Goal: Transaction & Acquisition: Purchase product/service

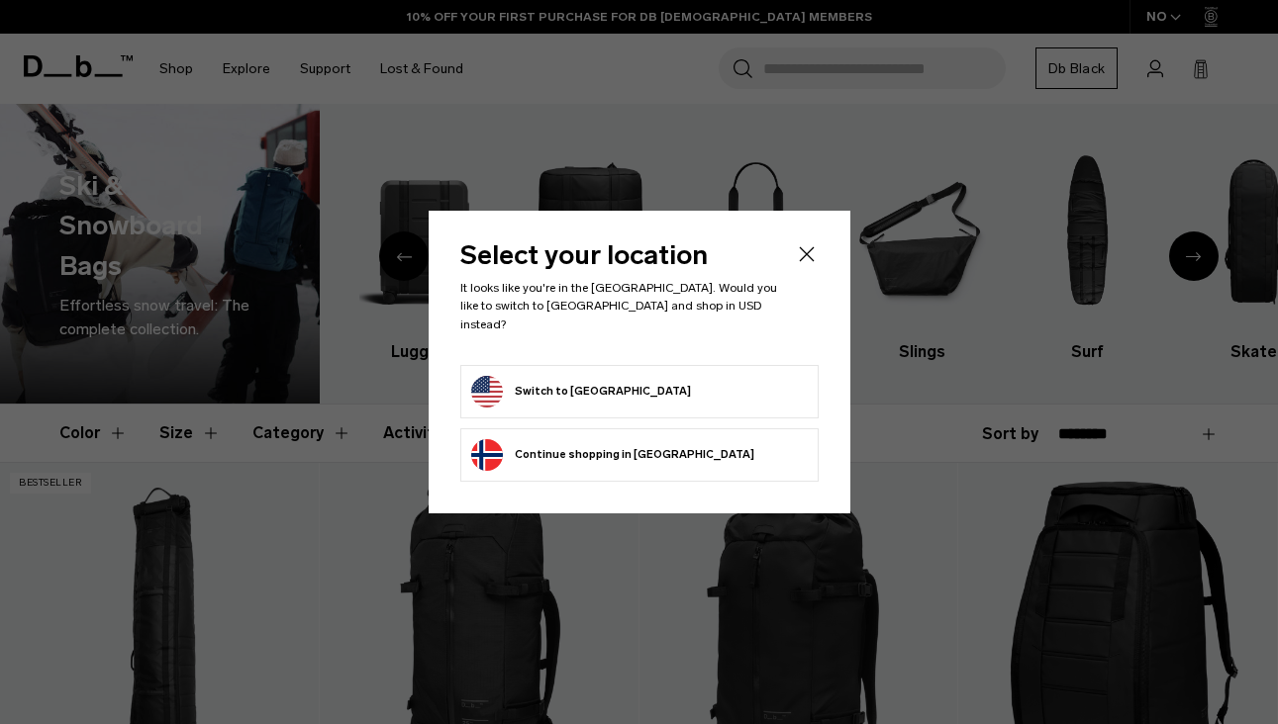
click at [682, 376] on form "Switch to United States" at bounding box center [639, 392] width 336 height 32
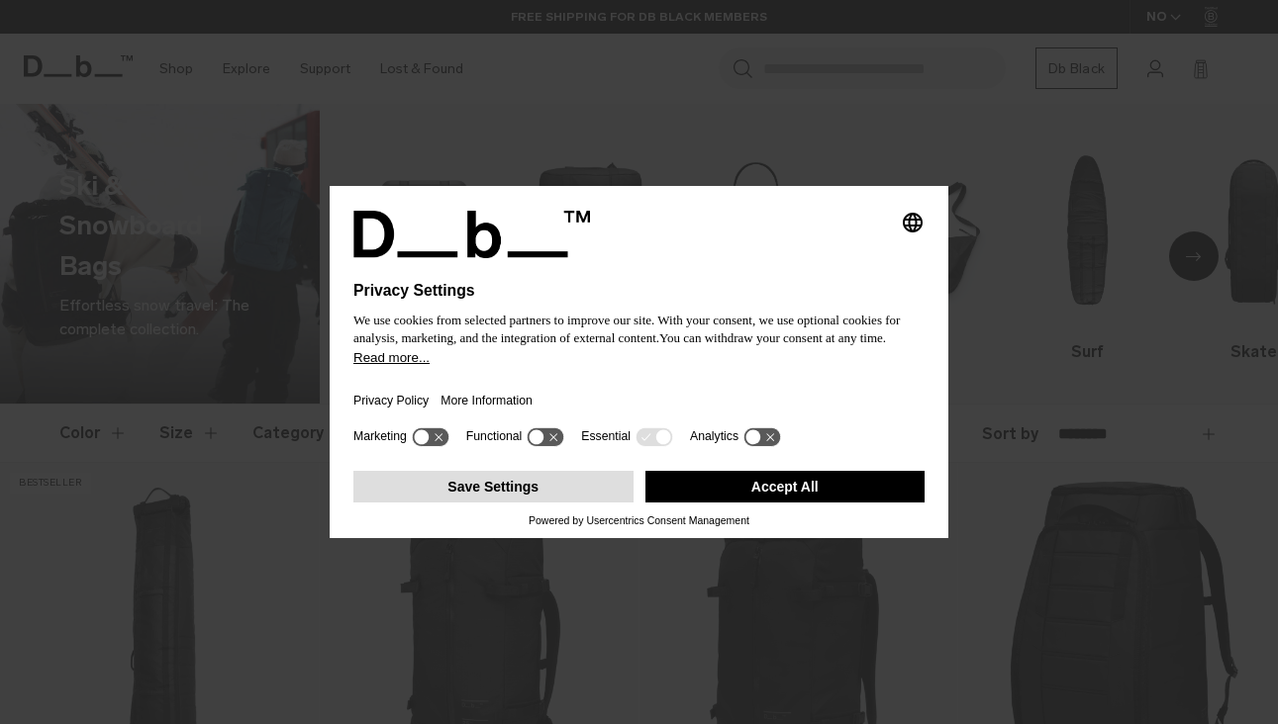
click at [550, 494] on button "Save Settings" at bounding box center [493, 487] width 280 height 32
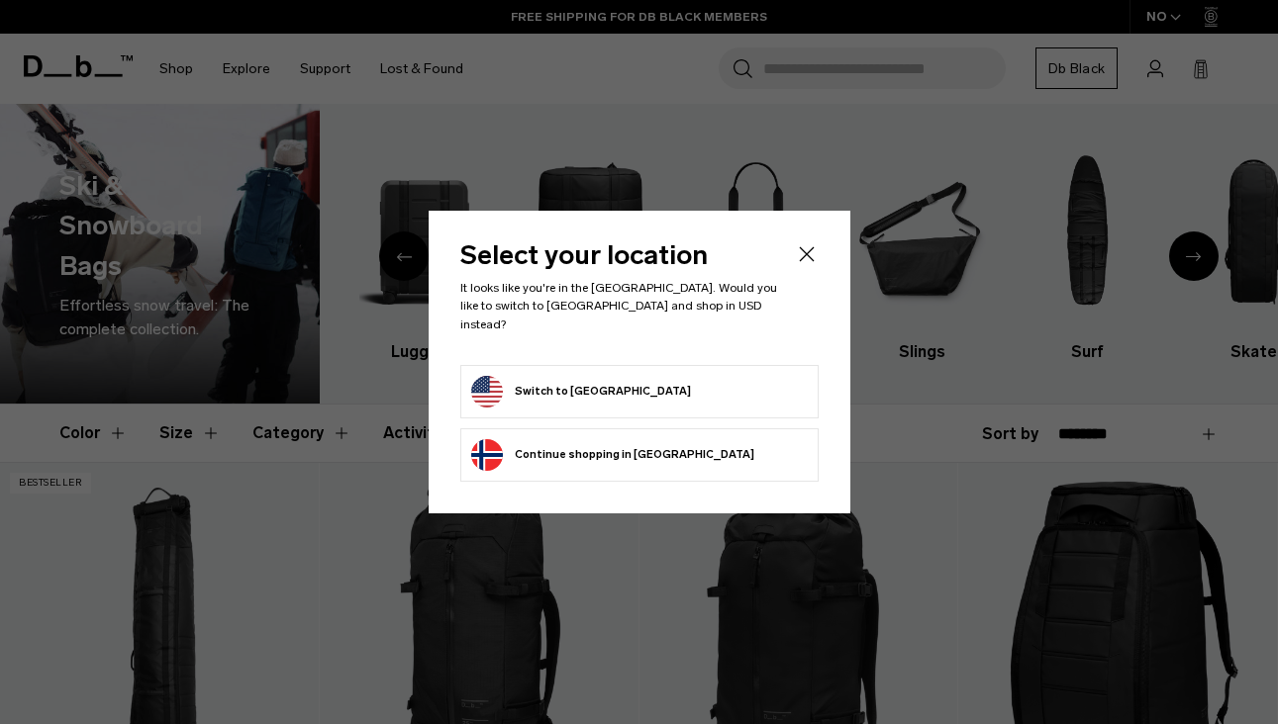
click at [699, 380] on form "Switch to United States" at bounding box center [639, 392] width 336 height 32
click at [816, 258] on icon "Close" at bounding box center [807, 254] width 24 height 24
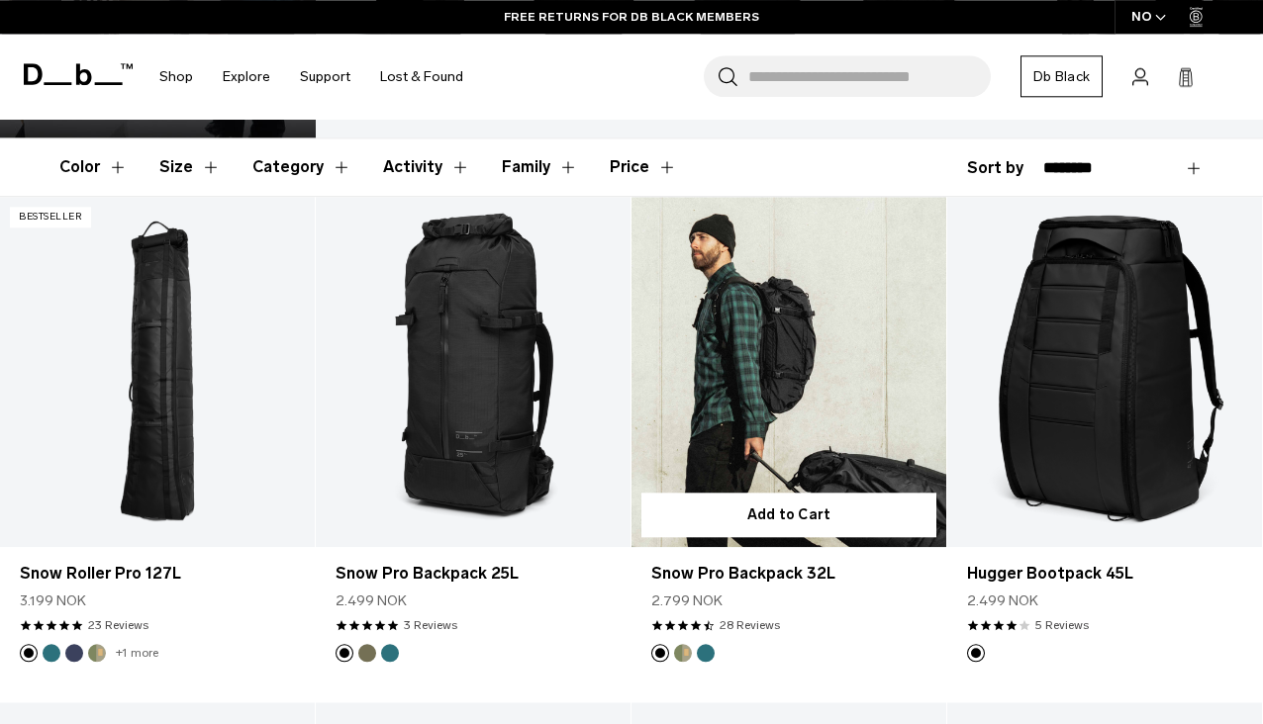
scroll to position [253, 0]
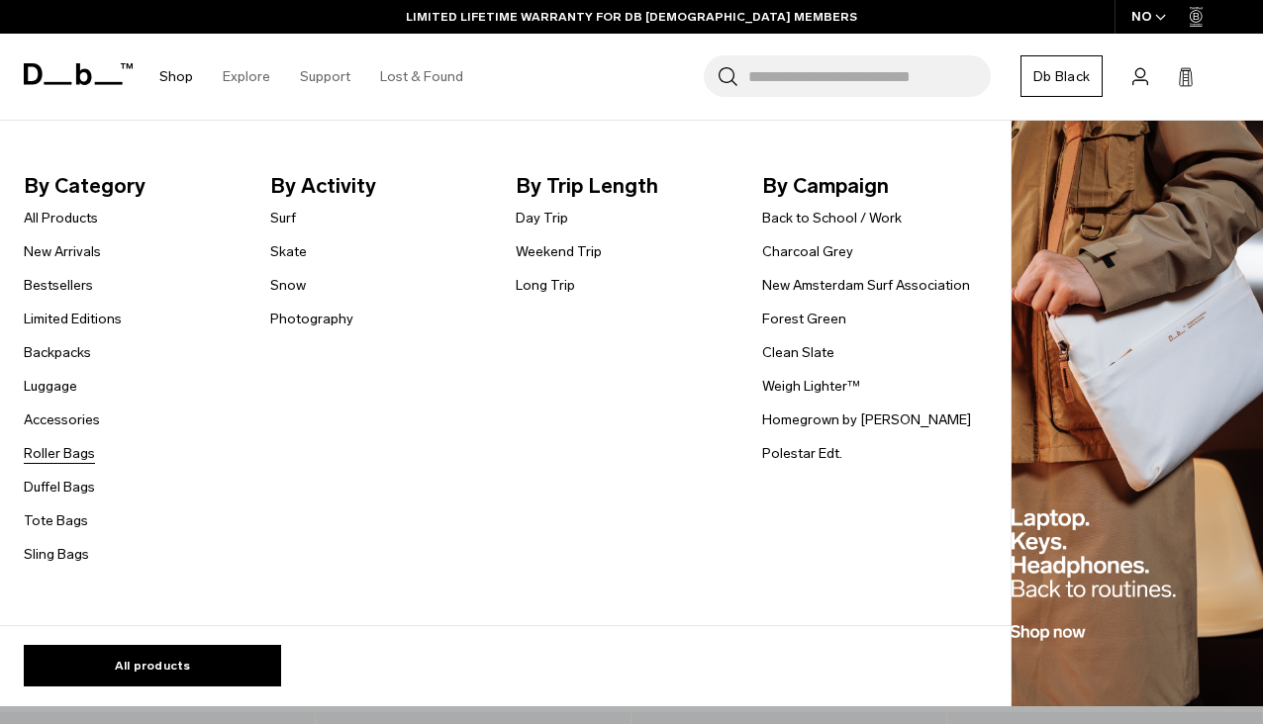
click at [75, 453] on link "Roller Bags" at bounding box center [59, 453] width 71 height 21
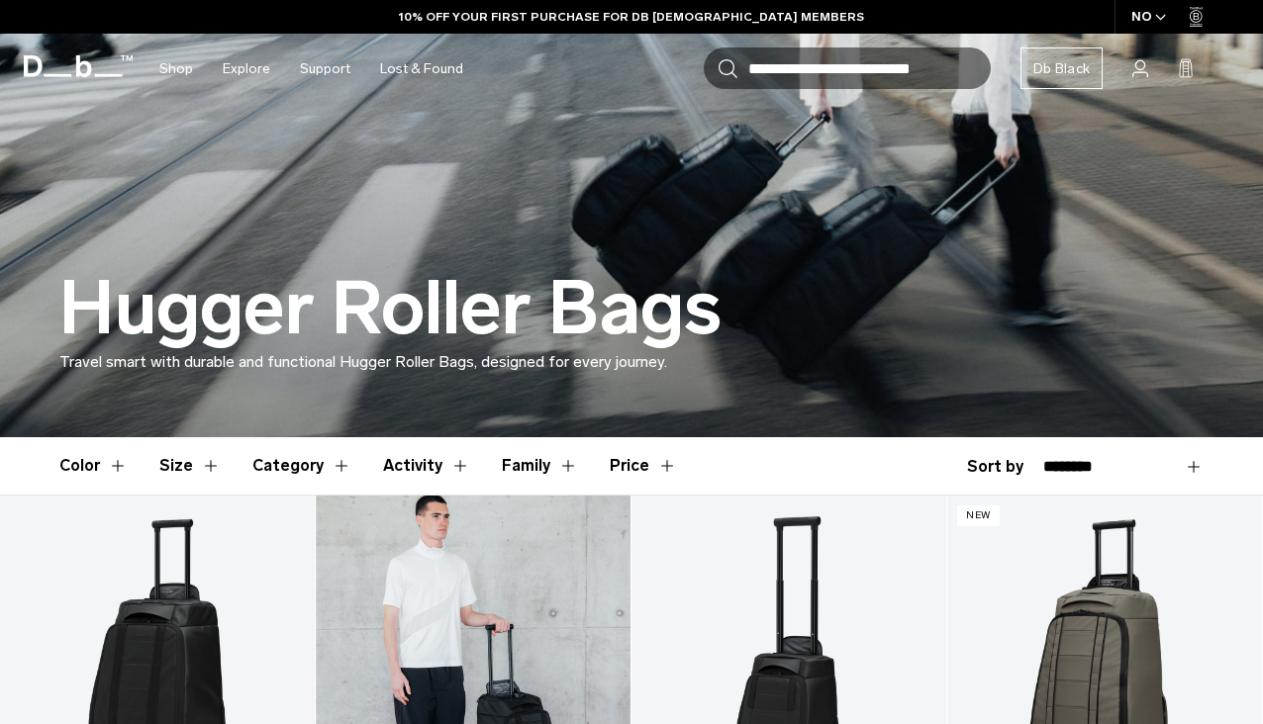
scroll to position [206, 0]
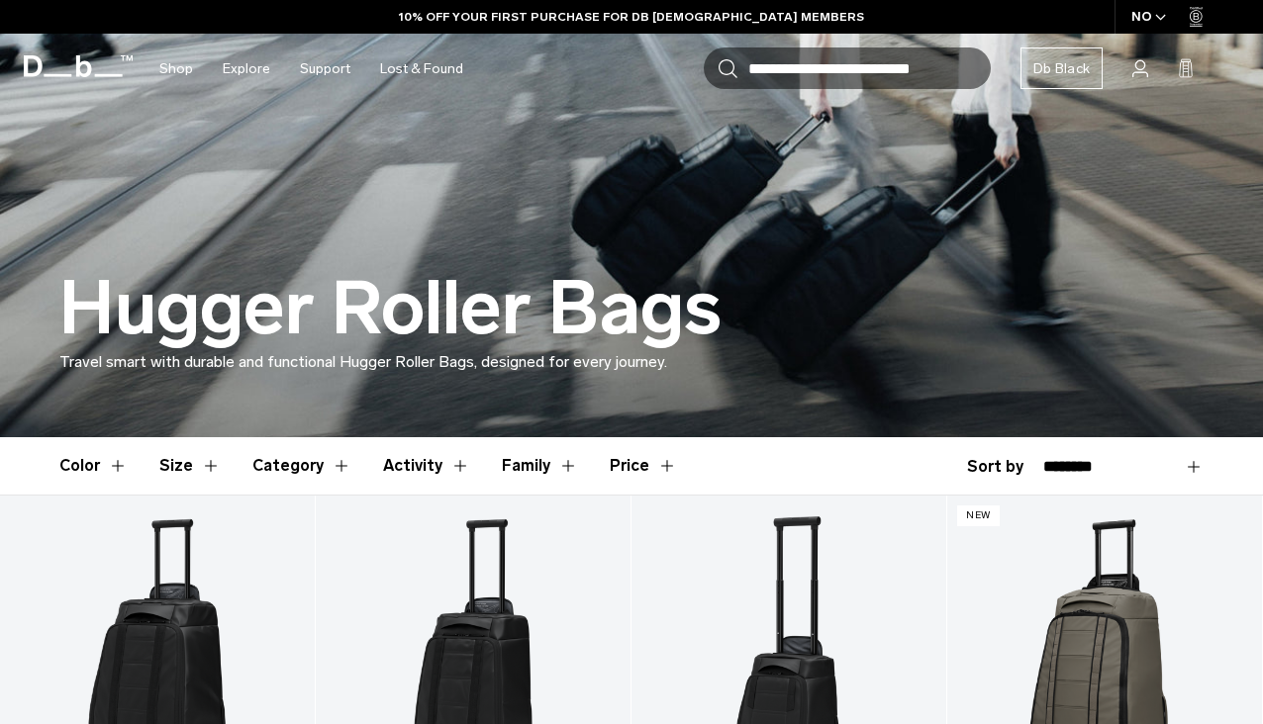
click at [450, 463] on button "Activity" at bounding box center [426, 465] width 87 height 57
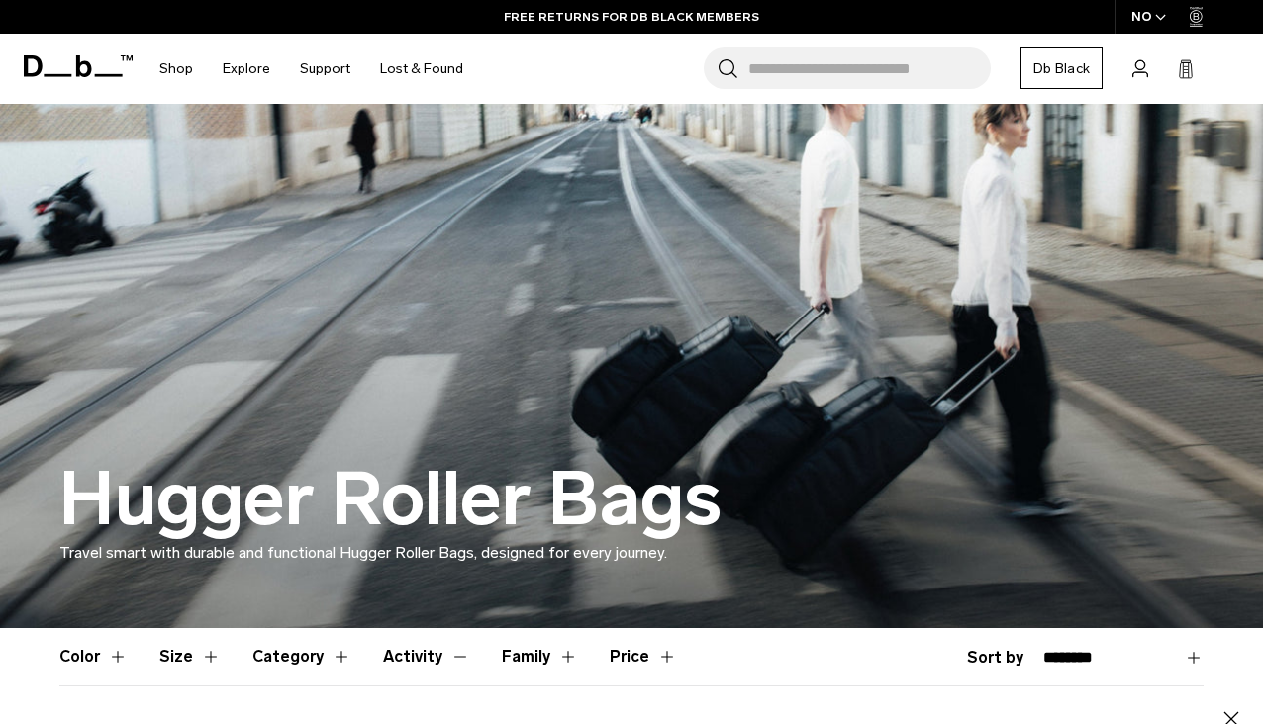
scroll to position [0, 0]
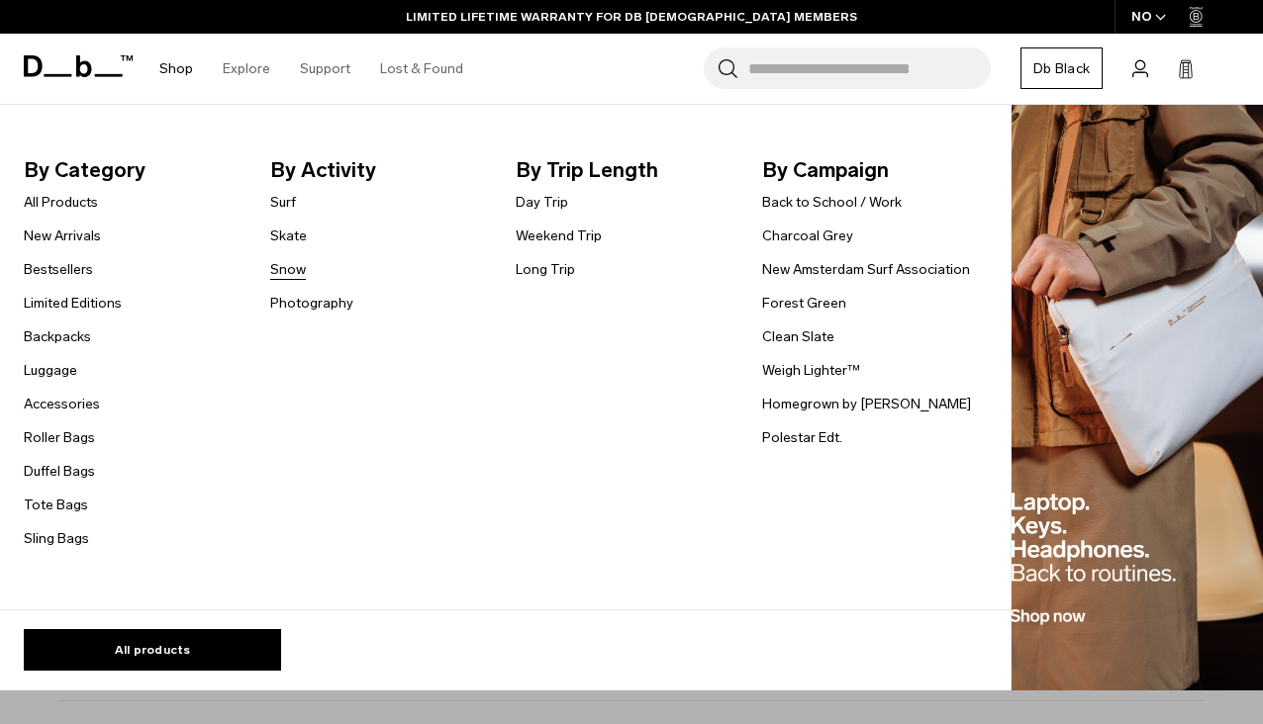
click at [279, 267] on link "Snow" at bounding box center [288, 269] width 36 height 21
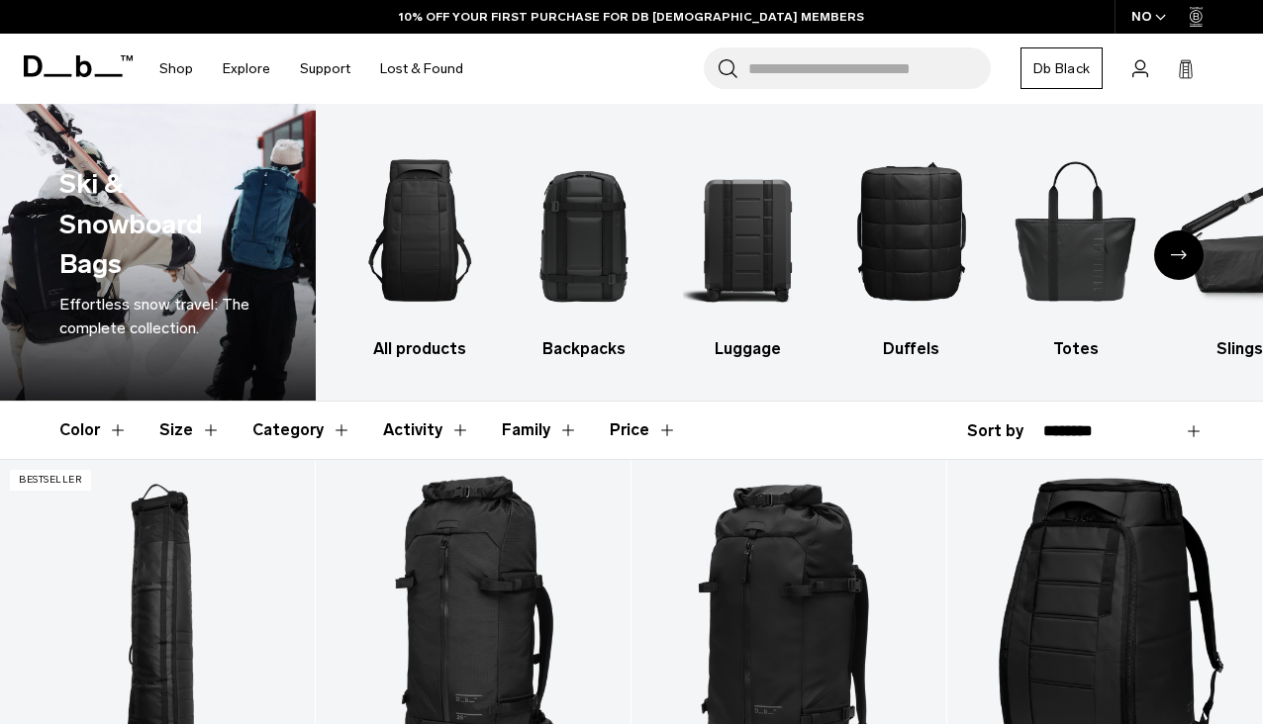
click at [447, 432] on button "Activity" at bounding box center [426, 430] width 87 height 57
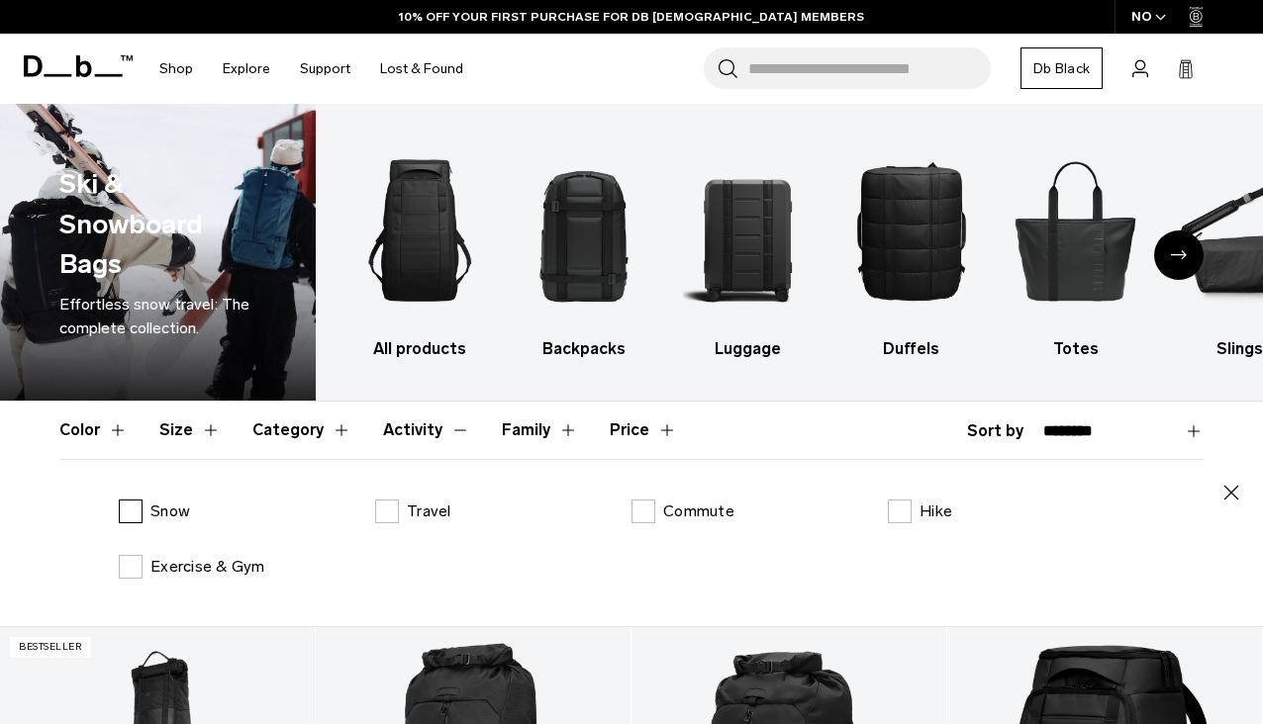
click at [133, 511] on label "Snow" at bounding box center [154, 512] width 71 height 24
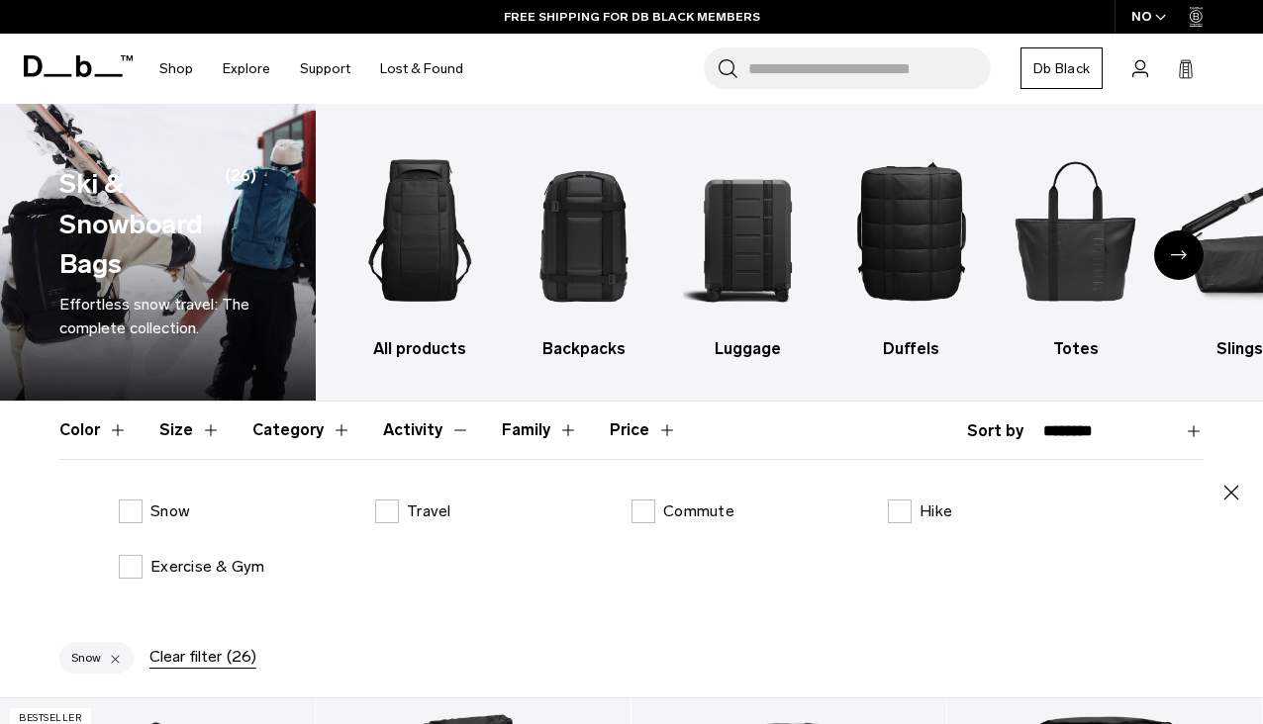
click at [332, 429] on button "Category" at bounding box center [301, 430] width 99 height 57
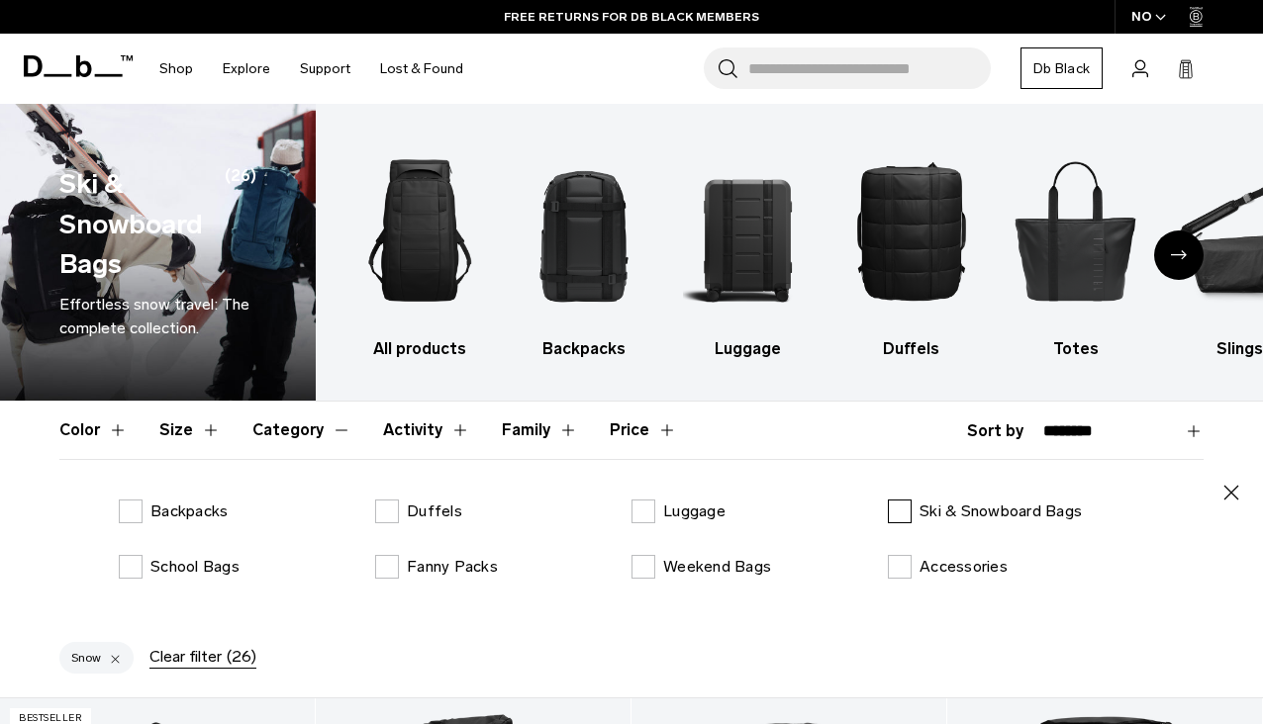
click at [895, 518] on label "Ski & Snowboard Bags" at bounding box center [985, 512] width 194 height 24
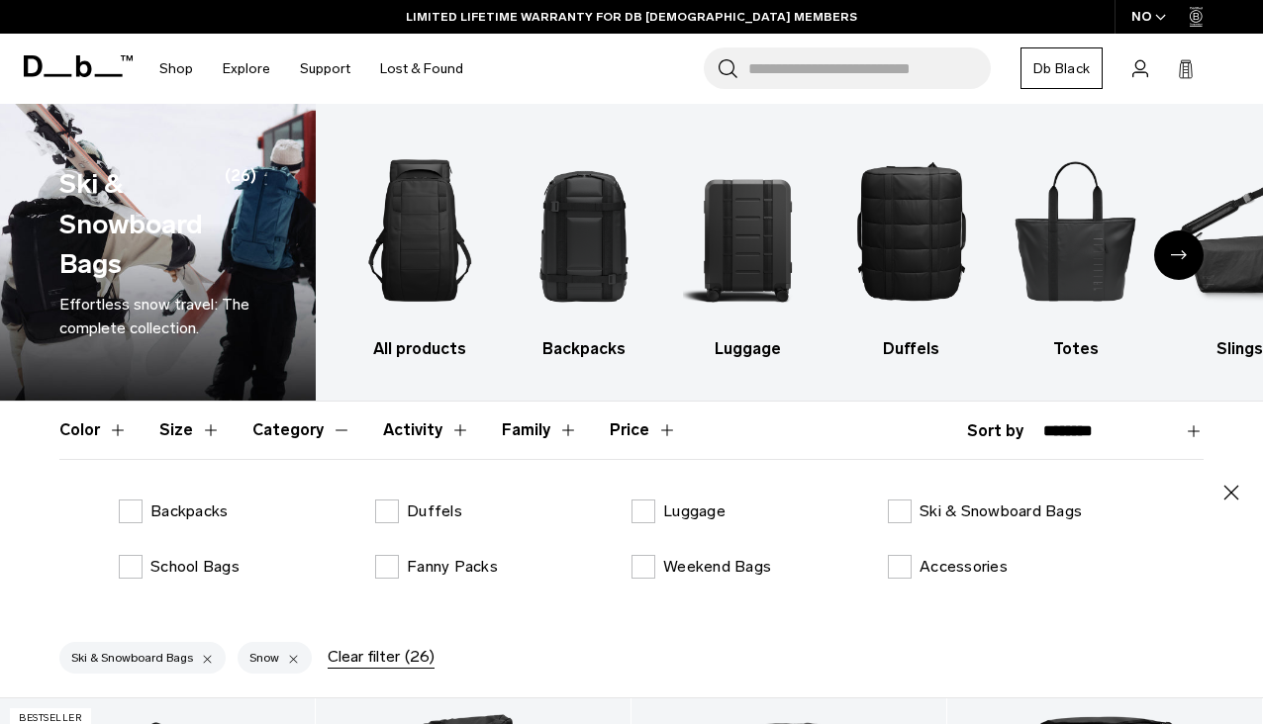
click at [187, 429] on button "Size" at bounding box center [189, 430] width 61 height 57
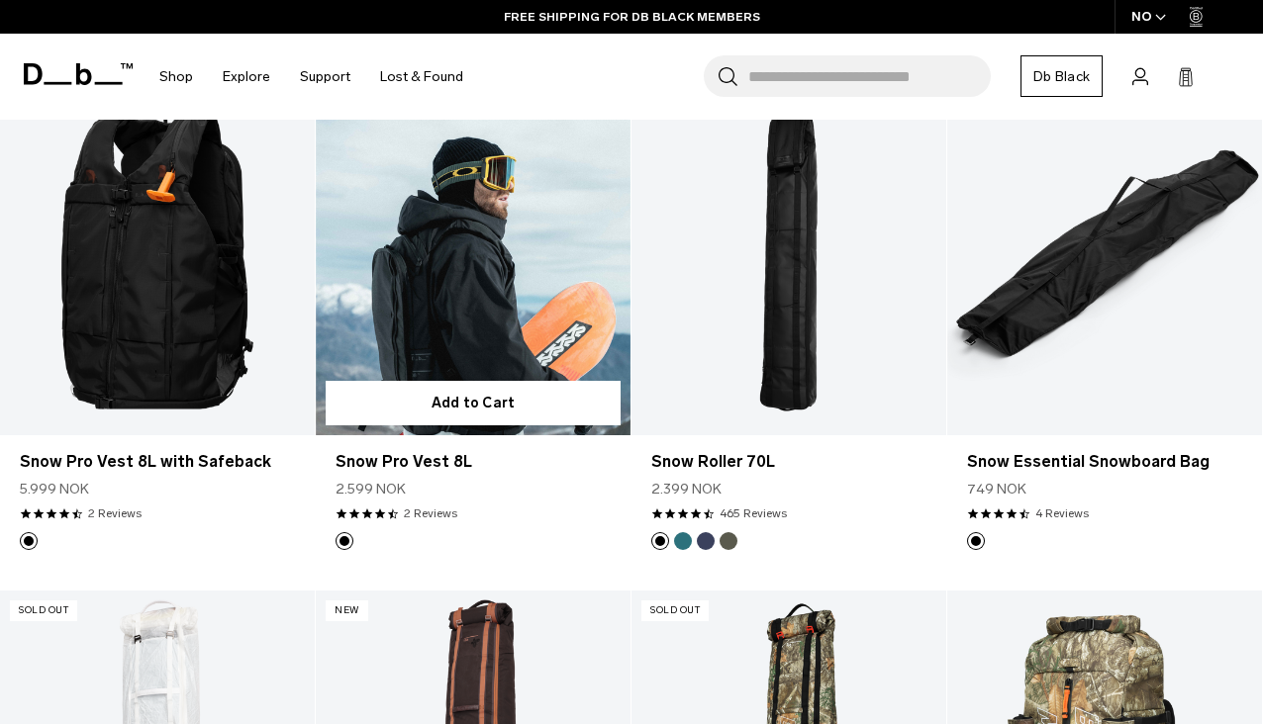
scroll to position [1663, 0]
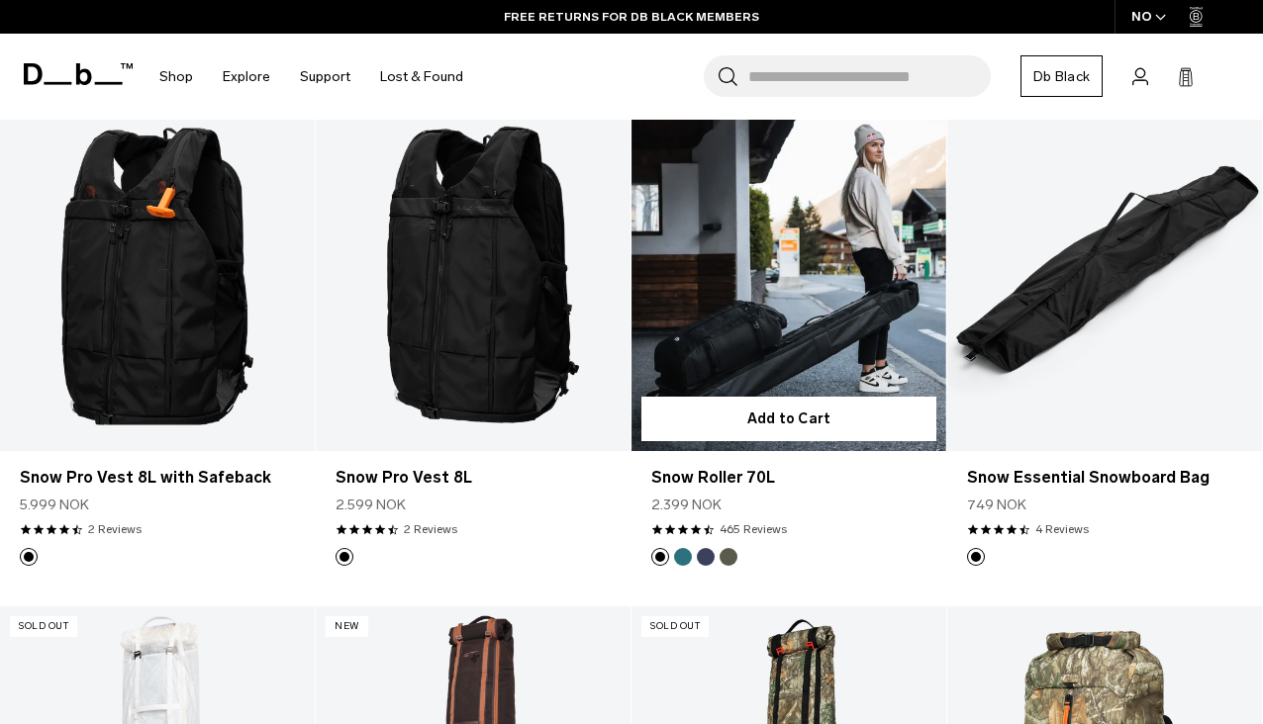
click at [786, 352] on link "Snow Roller 70L" at bounding box center [788, 276] width 315 height 349
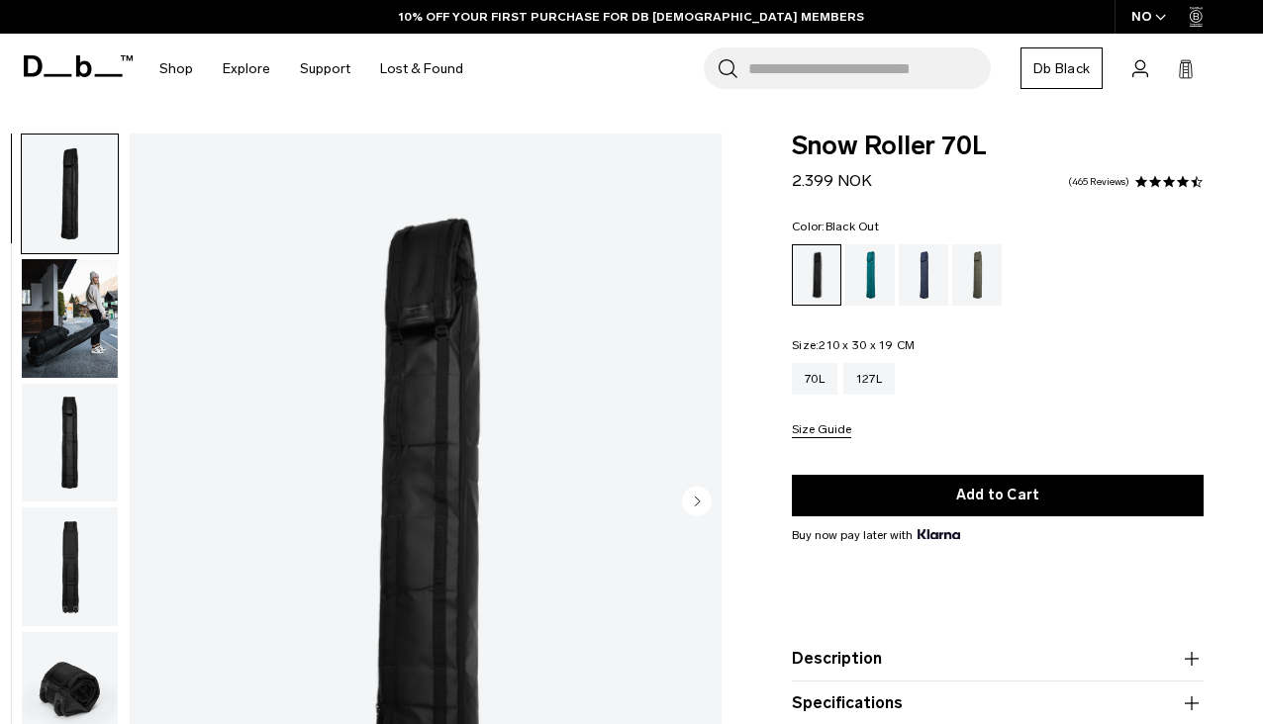
click at [1160, 17] on icon "button" at bounding box center [1160, 17] width 11 height 7
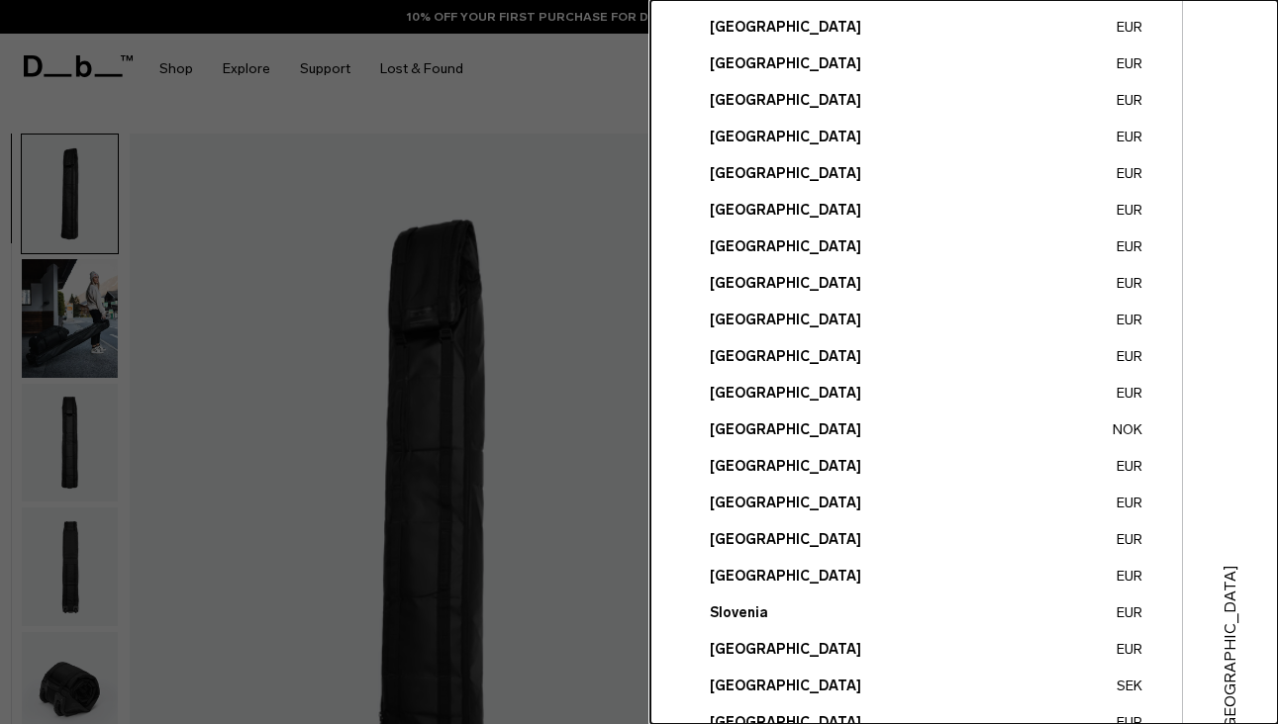
scroll to position [735, 0]
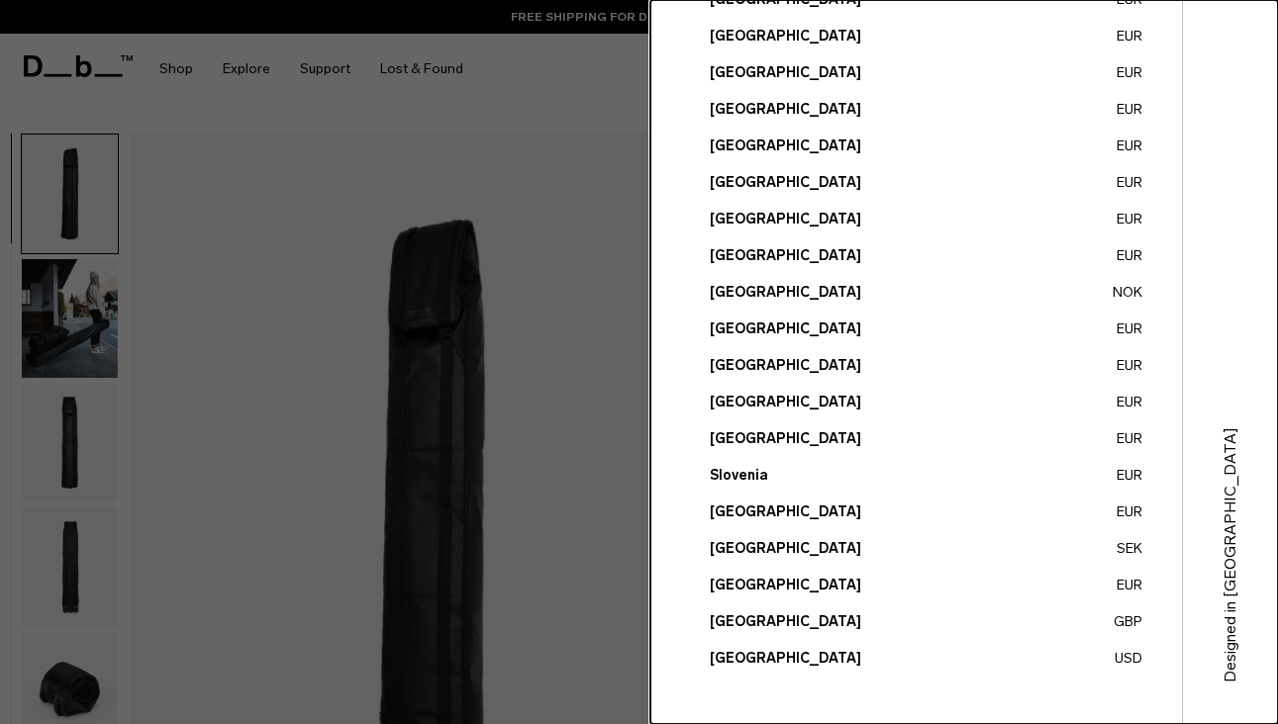
click at [817, 646] on ul "Austria EUR Belgium EUR Brazil USD Bulgaria EUR Canada" at bounding box center [926, 72] width 432 height 1192
click at [808, 659] on button "United States USD" at bounding box center [926, 658] width 432 height 21
click at [764, 658] on button "United States USD" at bounding box center [926, 658] width 432 height 21
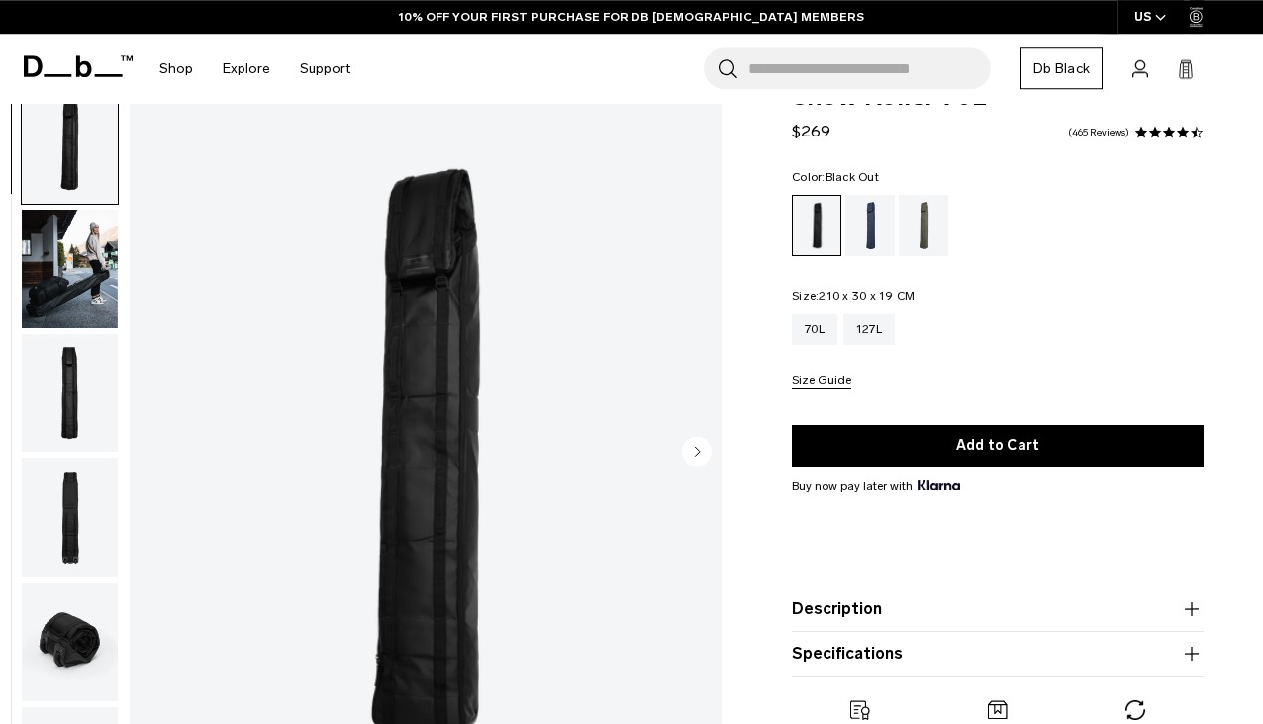
scroll to position [158, 0]
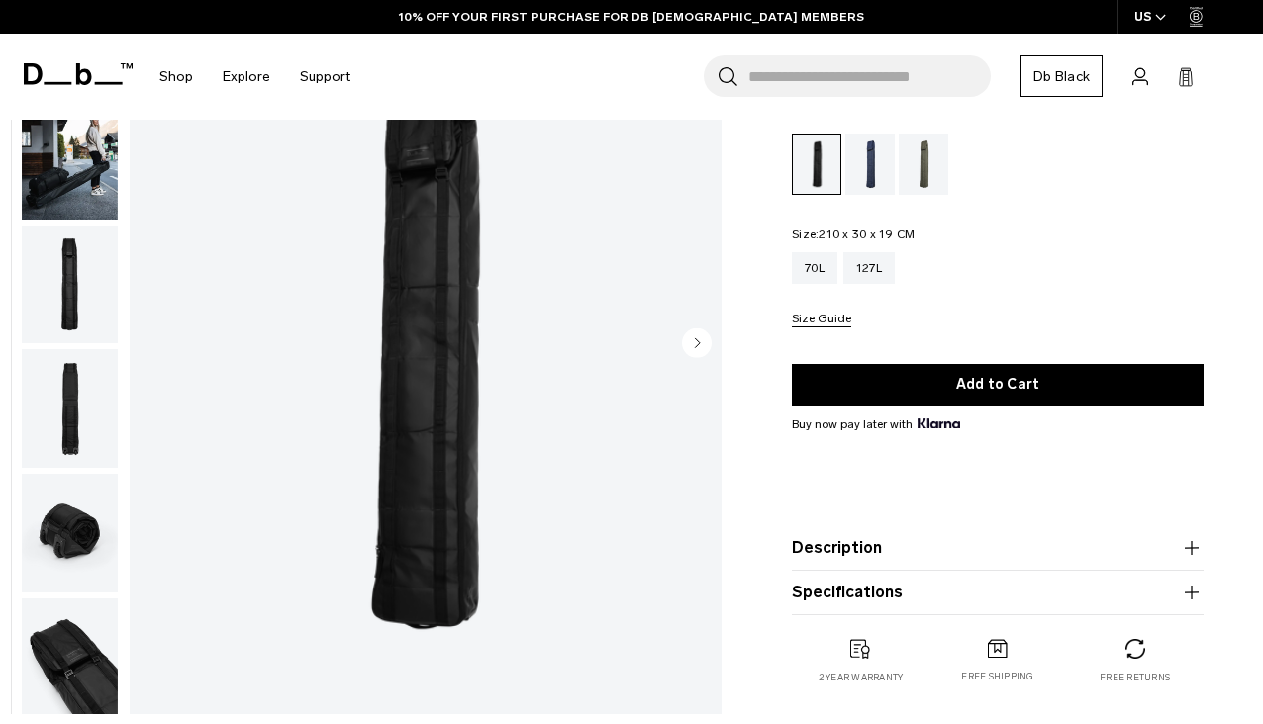
click at [35, 228] on img "button" at bounding box center [70, 285] width 96 height 119
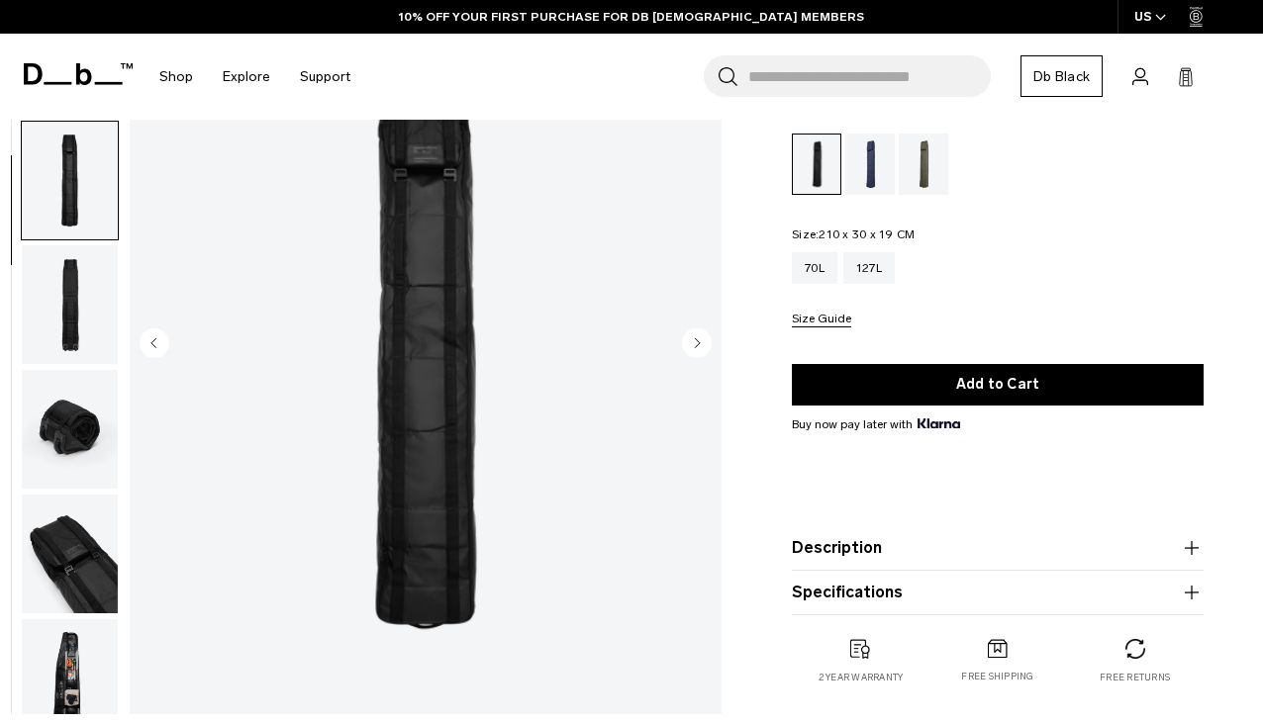
scroll to position [106, 0]
click at [61, 278] on img "button" at bounding box center [70, 302] width 96 height 119
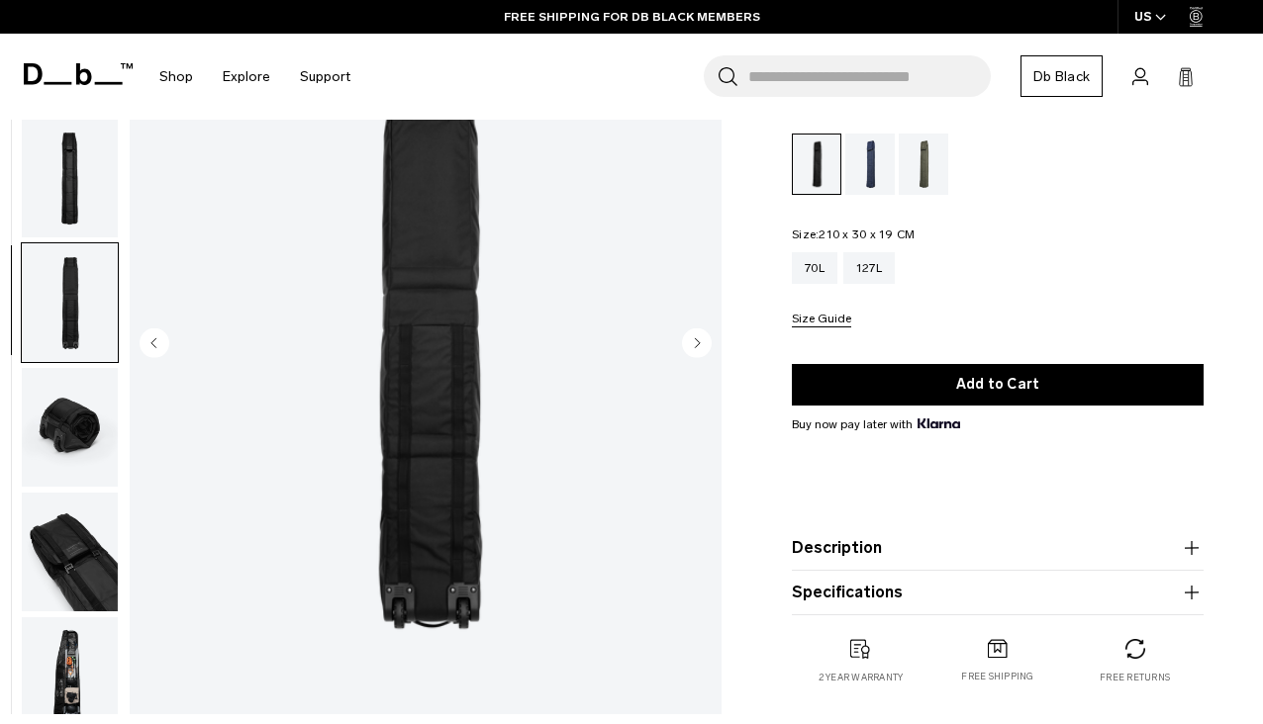
click at [65, 368] on img "button" at bounding box center [70, 427] width 96 height 119
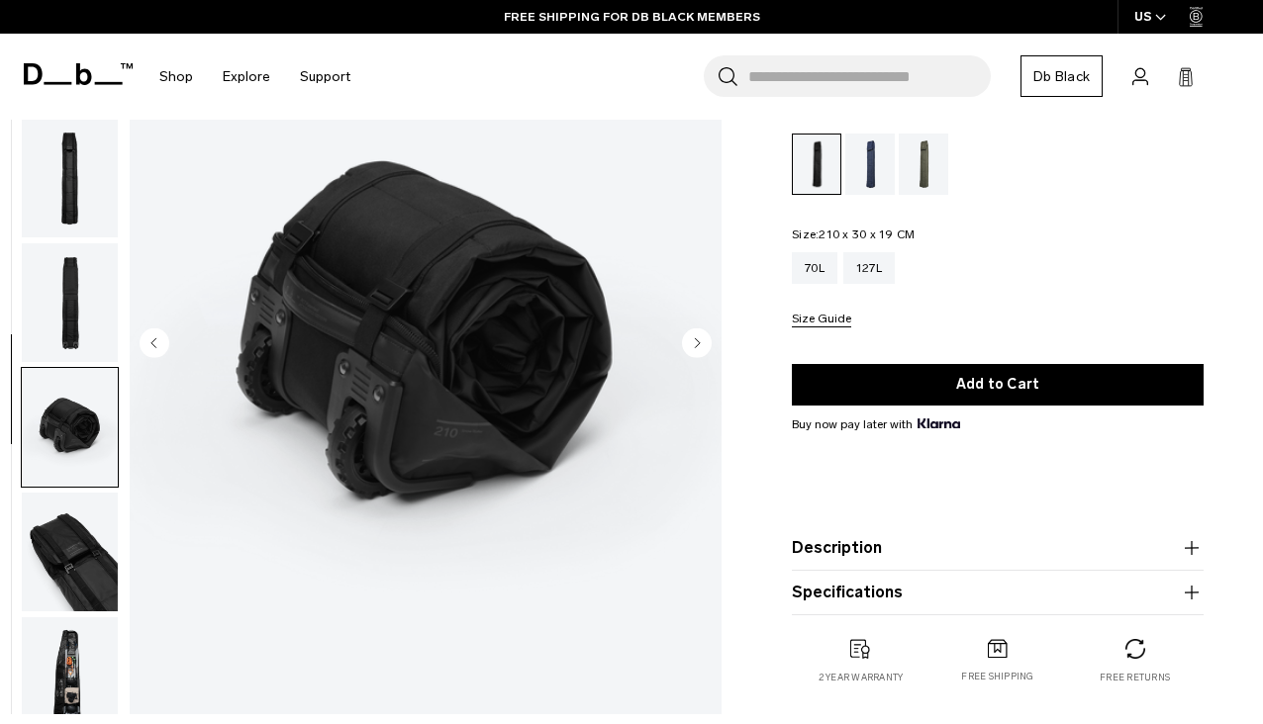
click at [68, 493] on img "button" at bounding box center [70, 552] width 96 height 119
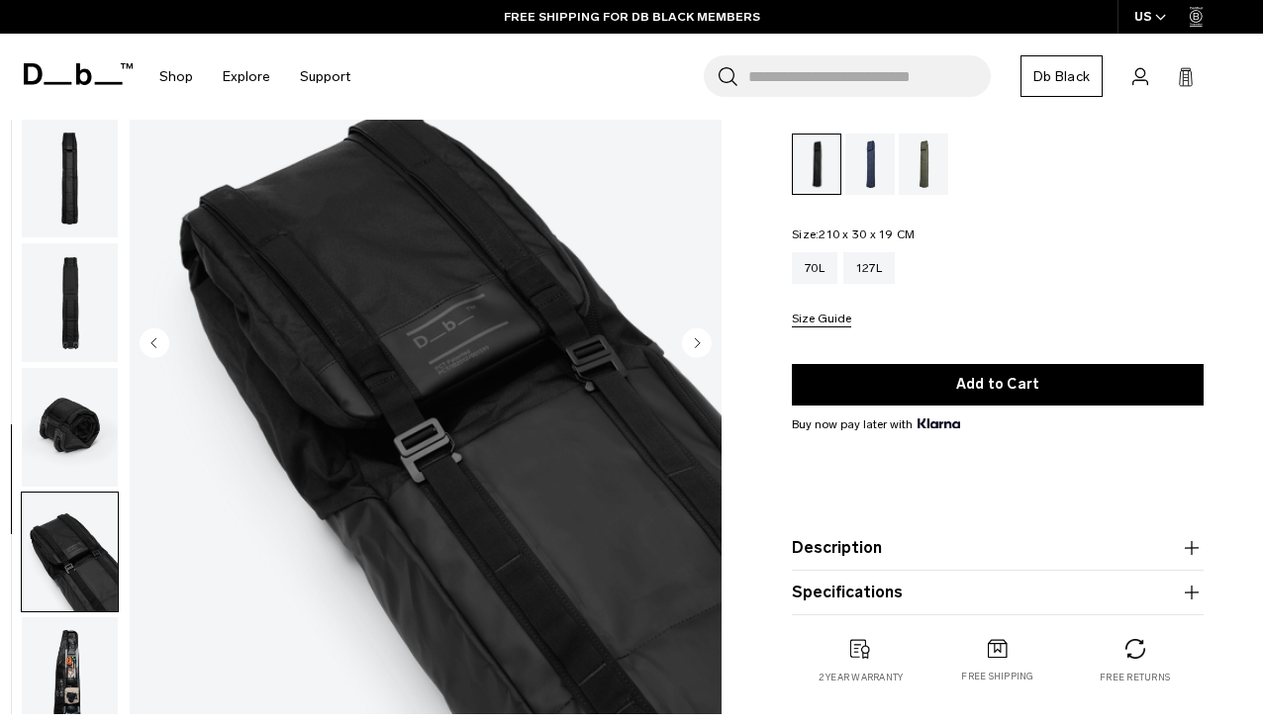
click at [69, 618] on img "button" at bounding box center [70, 677] width 96 height 119
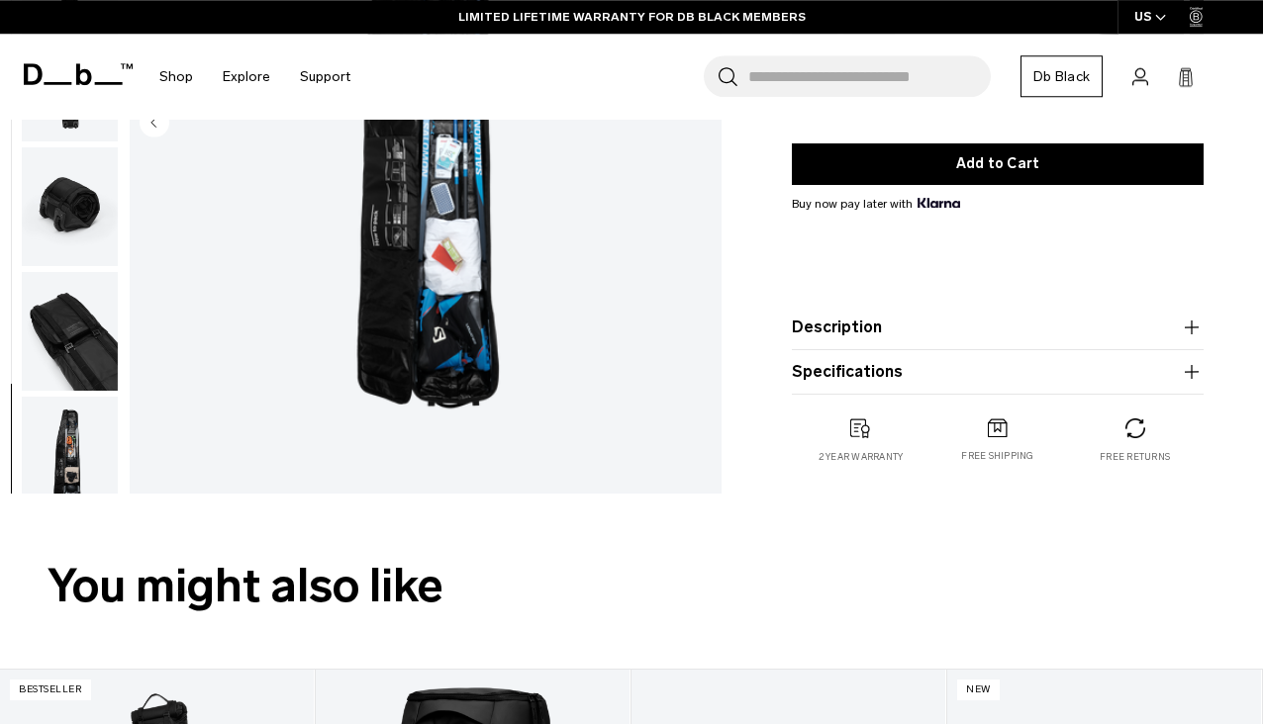
scroll to position [396, 0]
